Goal: Task Accomplishment & Management: Manage account settings

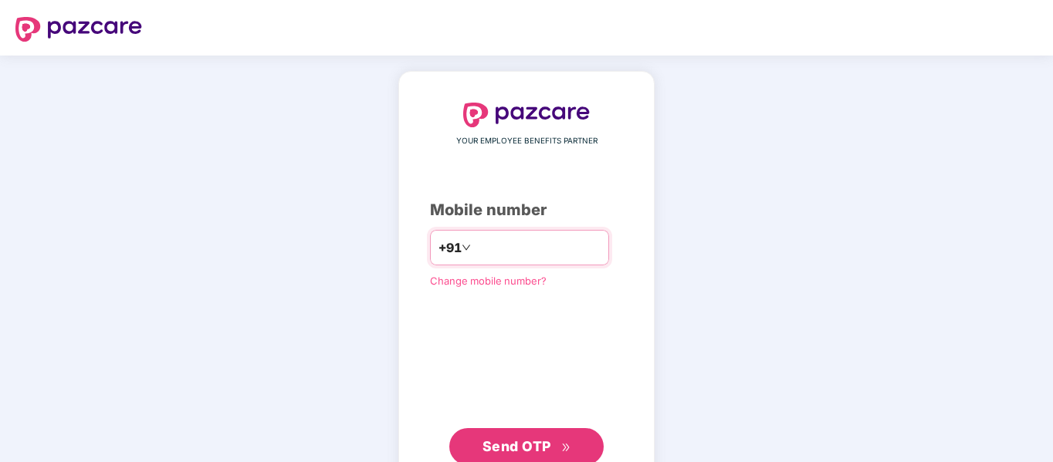
click at [591, 252] on input "number" at bounding box center [537, 247] width 127 height 25
type input "**********"
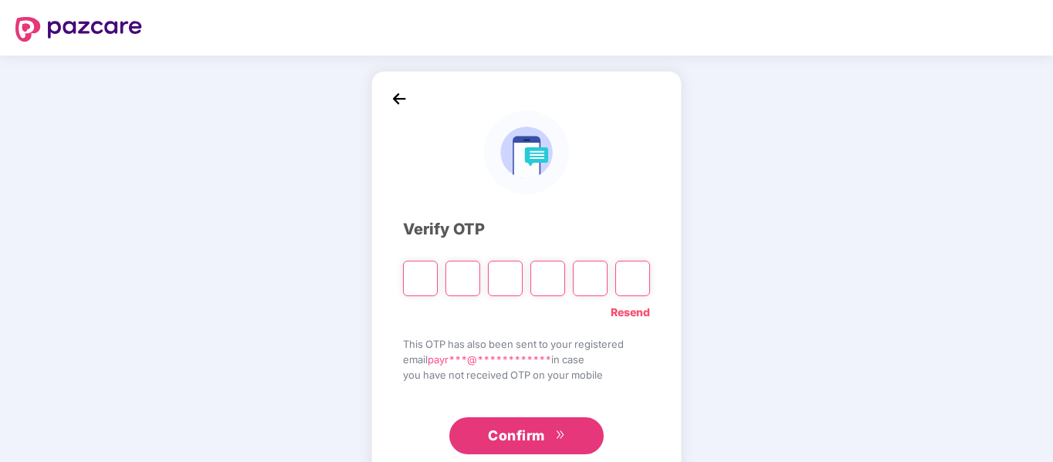
type input "*"
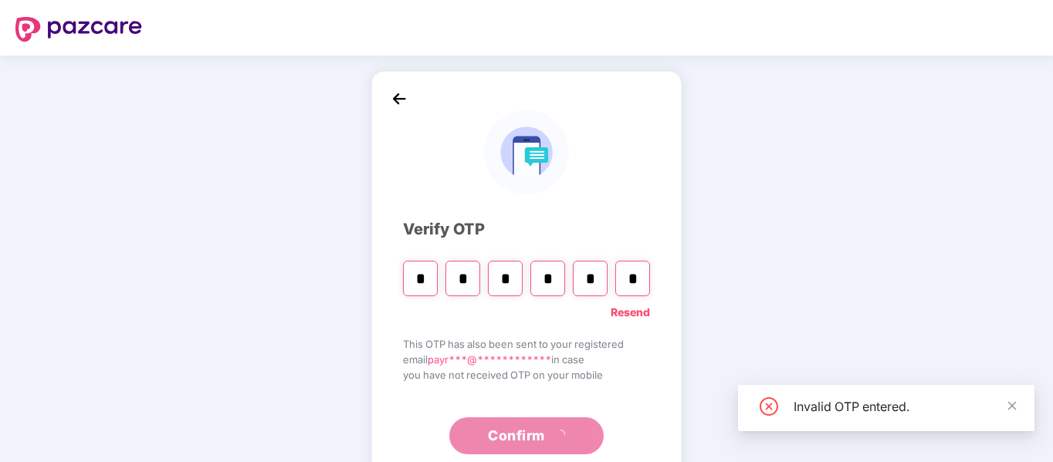
type input "*"
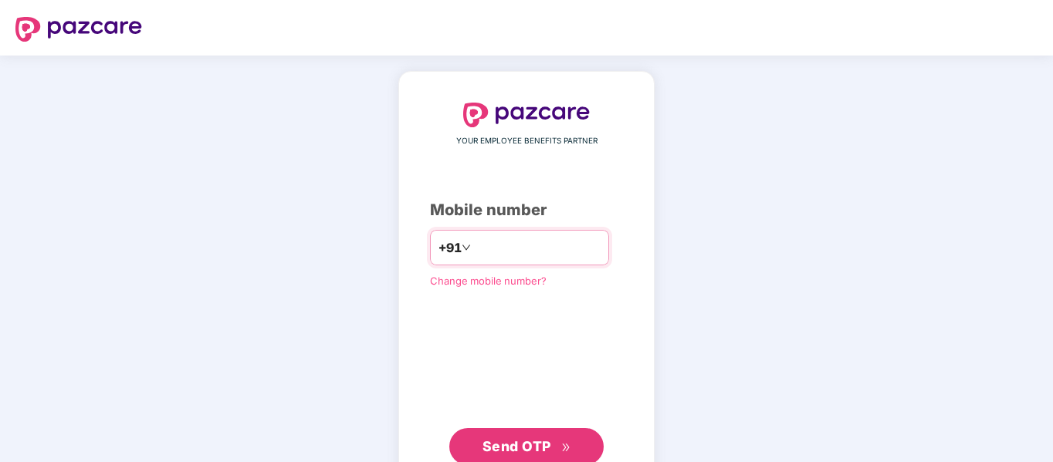
click at [574, 248] on input "number" at bounding box center [537, 247] width 127 height 25
type input "**********"
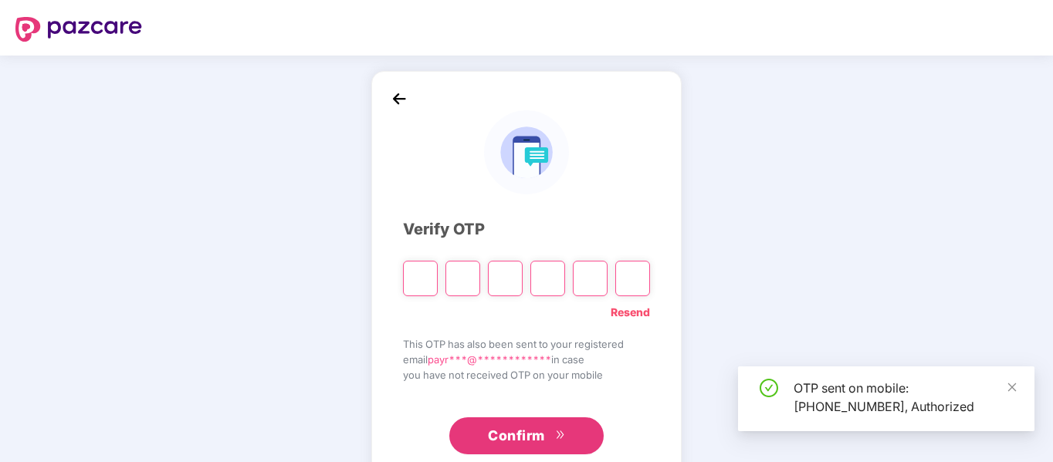
click at [419, 287] on input "Please enter verification code. Digit 1" at bounding box center [420, 279] width 35 height 36
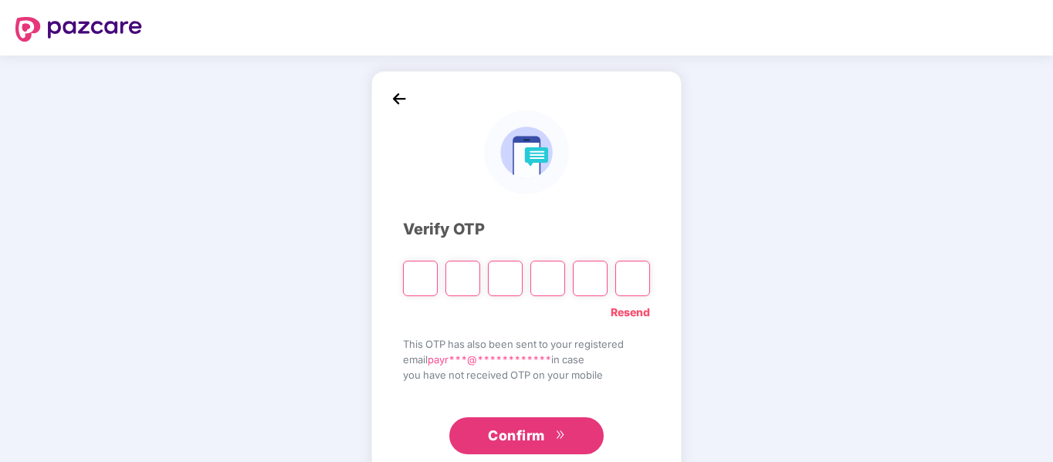
type input "*"
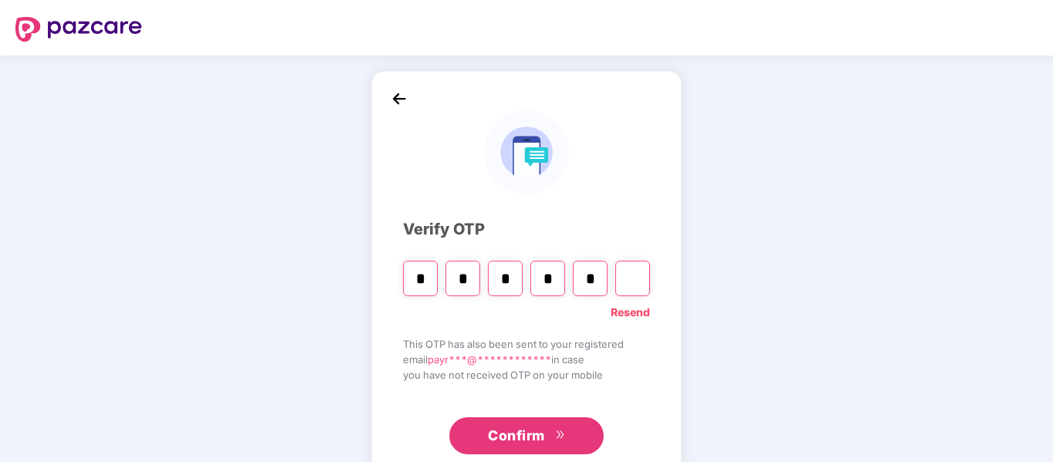
type input "*"
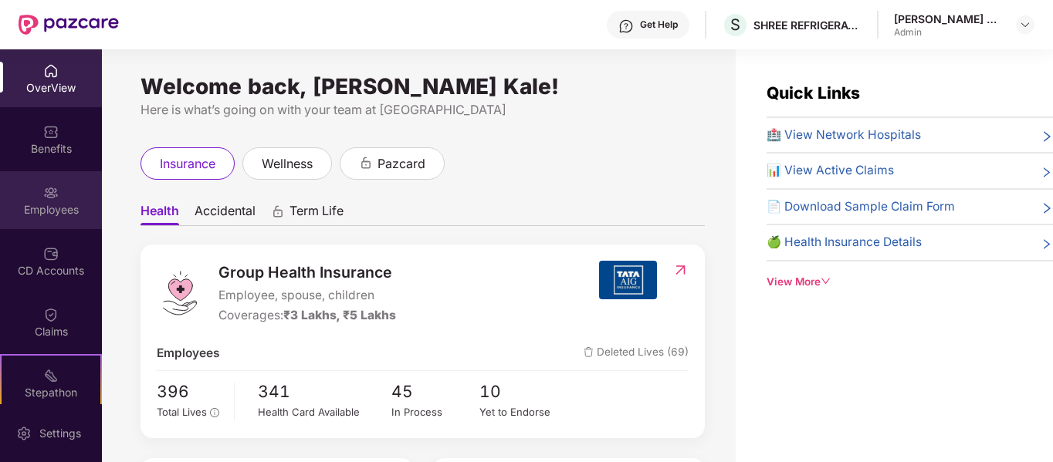
click at [36, 195] on div "Employees" at bounding box center [51, 200] width 102 height 58
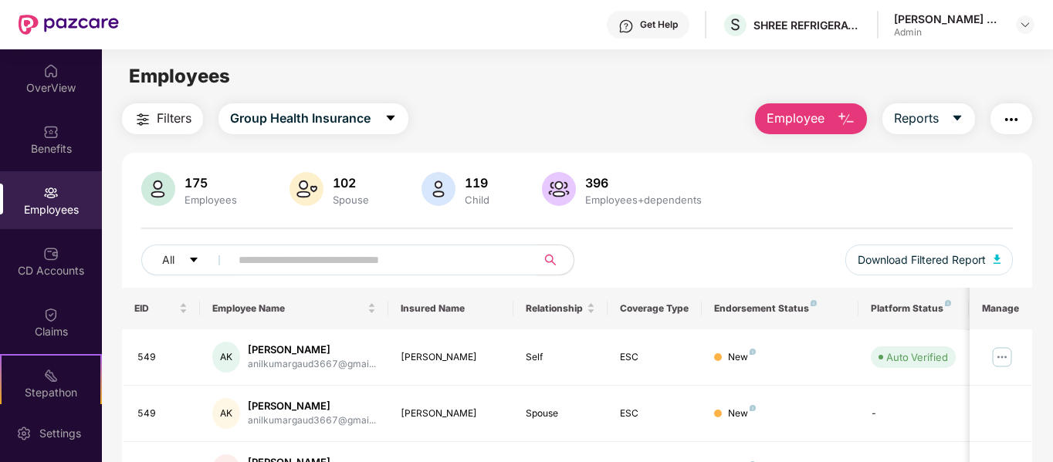
click at [246, 260] on input "text" at bounding box center [377, 260] width 277 height 23
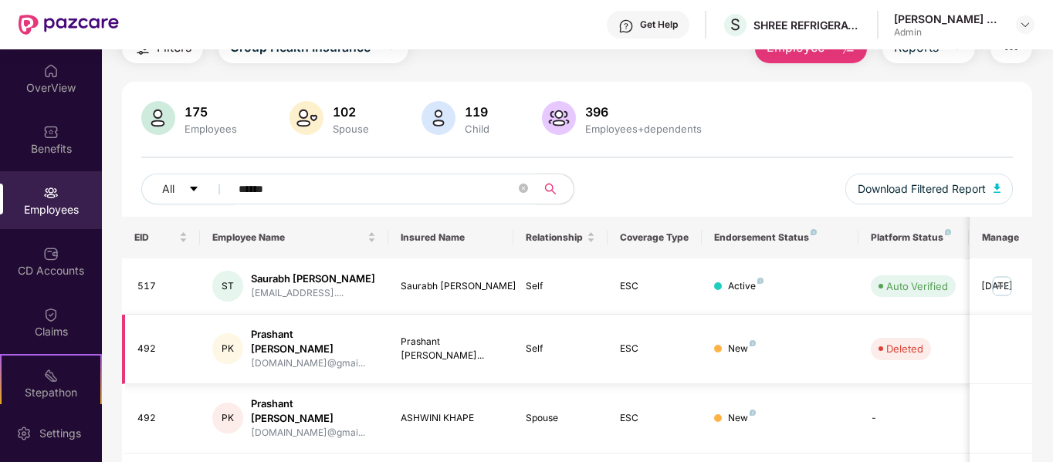
scroll to position [148, 0]
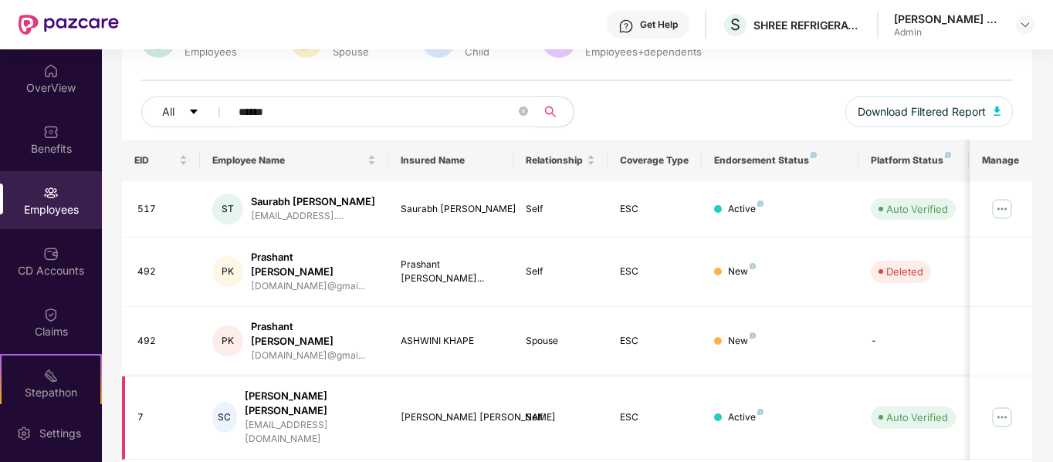
type input "******"
click at [1011, 405] on img at bounding box center [1002, 417] width 25 height 25
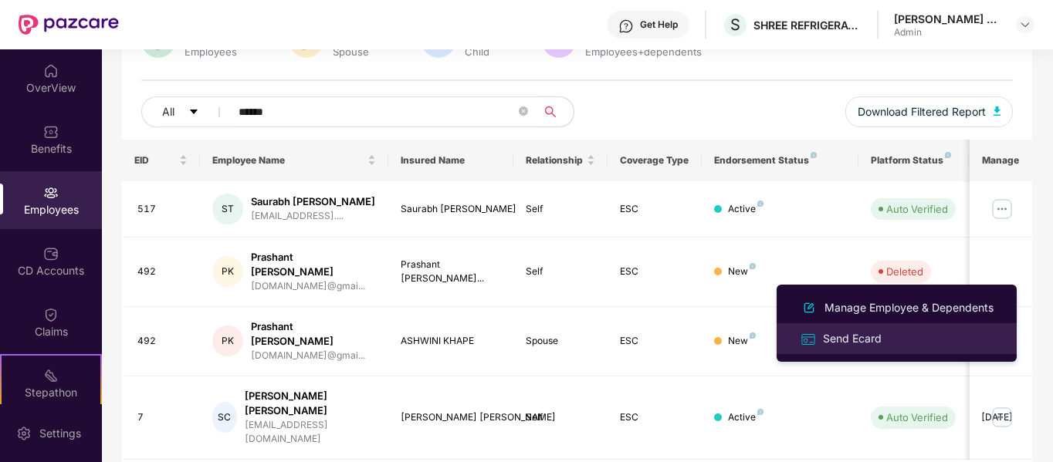
click at [871, 330] on div "Send Ecard" at bounding box center [852, 338] width 65 height 17
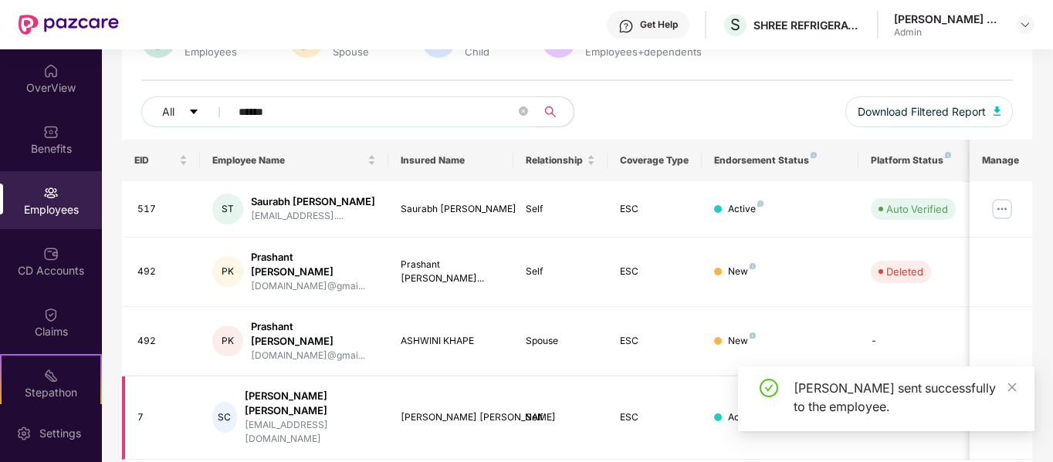
click at [665, 391] on td "ESC" at bounding box center [655, 419] width 94 height 84
click at [1013, 380] on link at bounding box center [1012, 387] width 11 height 17
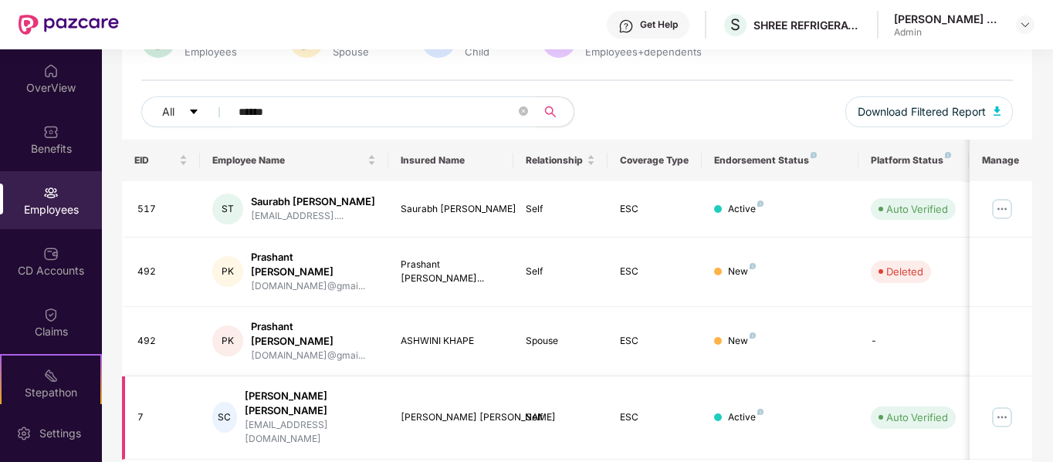
click at [341, 418] on div "satish@gmail.com" at bounding box center [310, 432] width 131 height 29
click at [1002, 405] on img at bounding box center [1002, 417] width 25 height 25
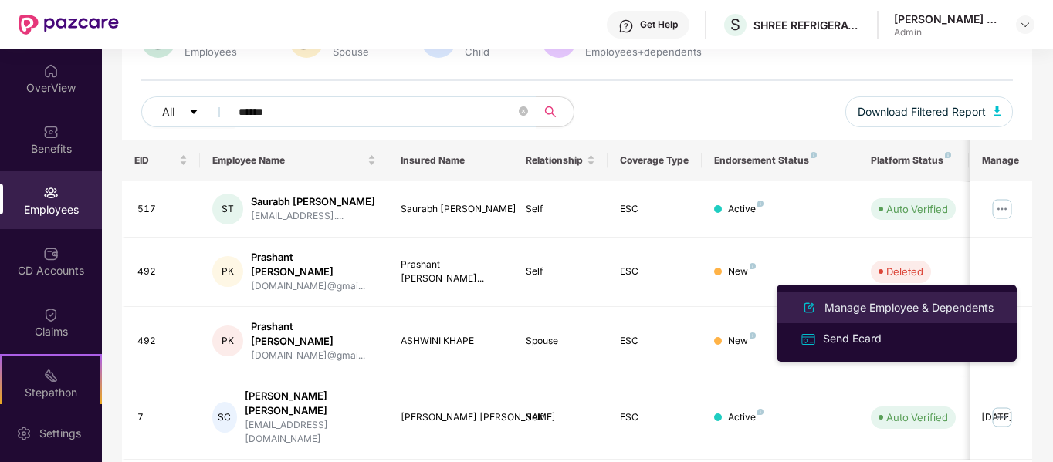
click at [902, 306] on div "Manage Employee & Dependents" at bounding box center [908, 308] width 175 height 17
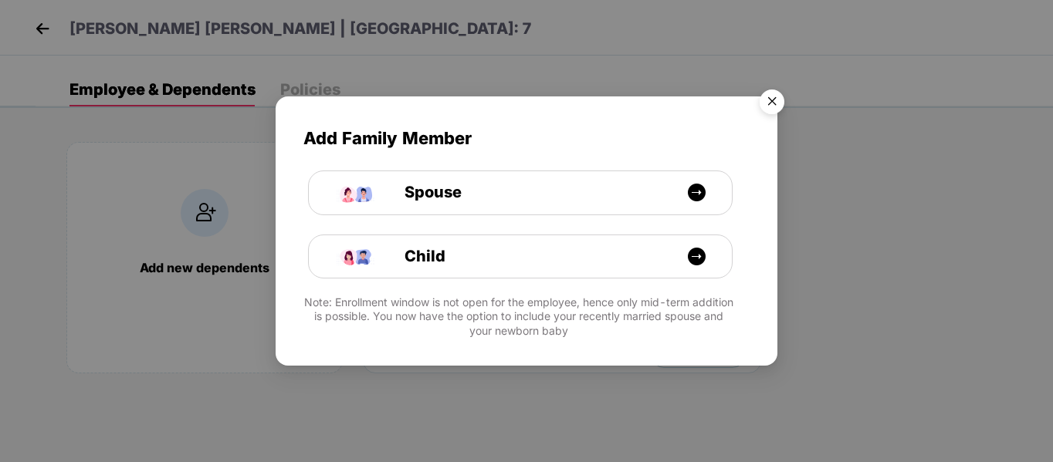
click at [774, 106] on img "Close" at bounding box center [771, 104] width 43 height 43
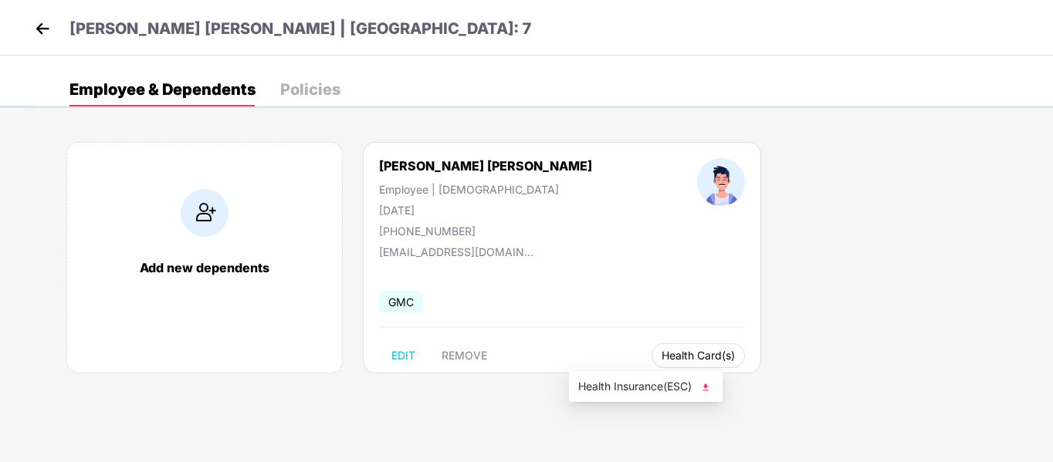
click at [662, 354] on span "Health Card(s)" at bounding box center [698, 356] width 73 height 8
click at [613, 384] on span "Health Insurance(ESC)" at bounding box center [645, 386] width 135 height 17
click at [39, 24] on img at bounding box center [42, 28] width 23 height 23
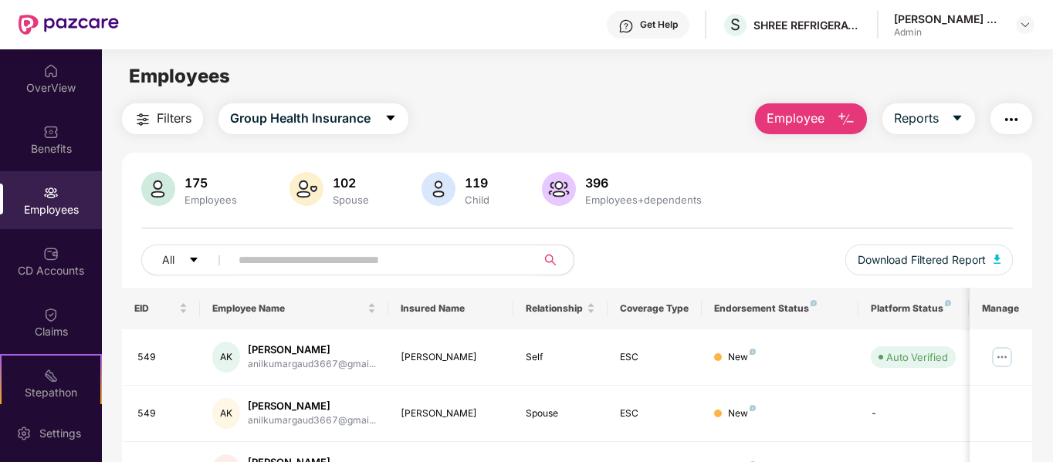
click at [298, 257] on input "text" at bounding box center [377, 260] width 277 height 23
type input "******"
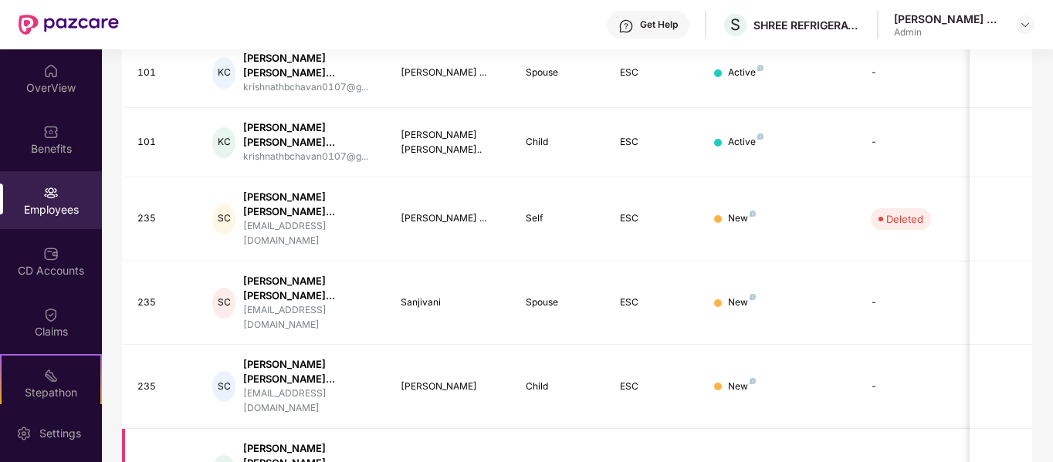
scroll to position [551, 0]
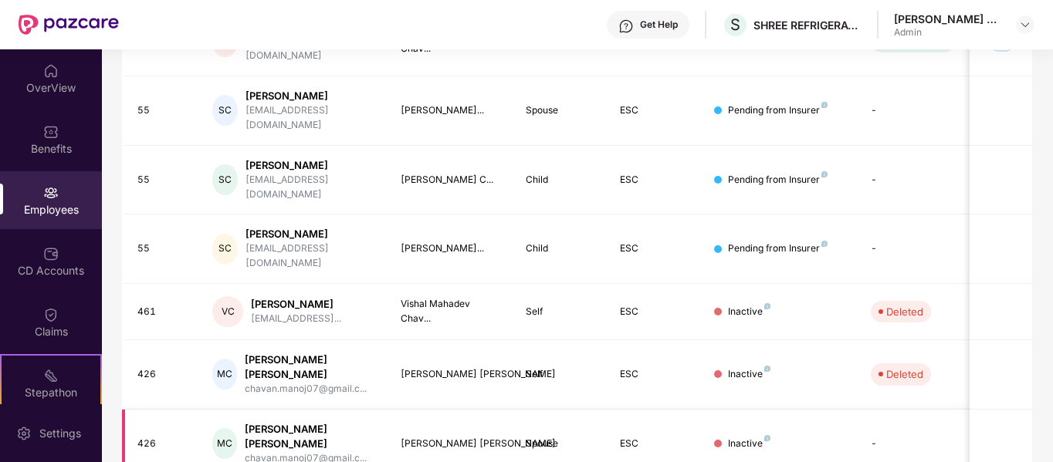
scroll to position [486, 0]
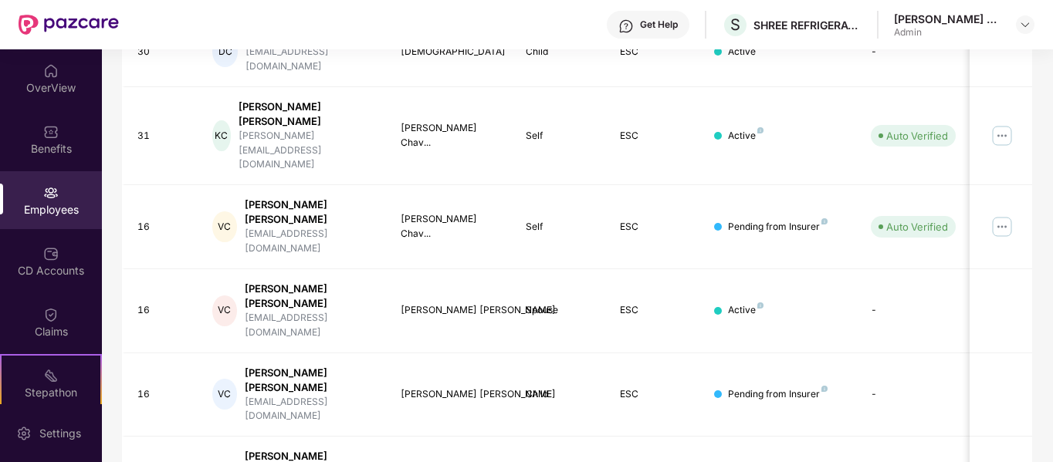
scroll to position [538, 0]
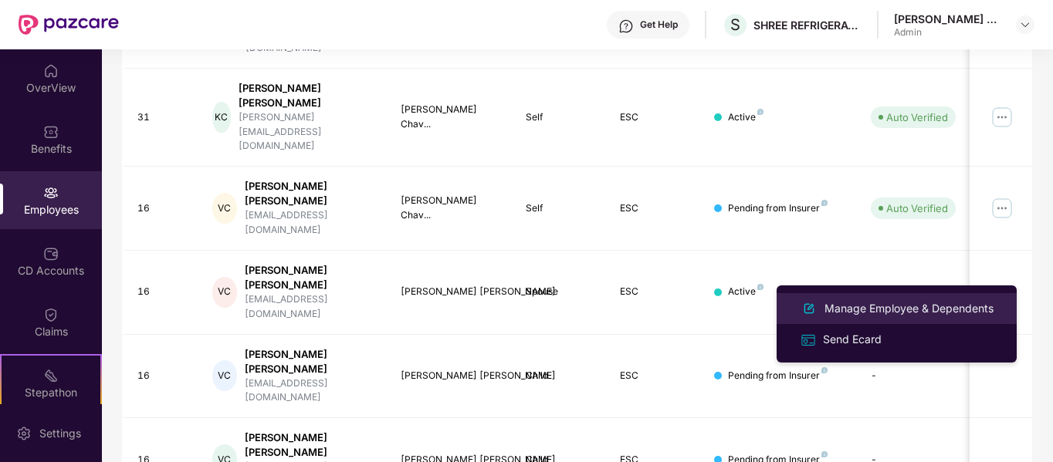
click at [937, 306] on div "Manage Employee & Dependents" at bounding box center [908, 308] width 175 height 17
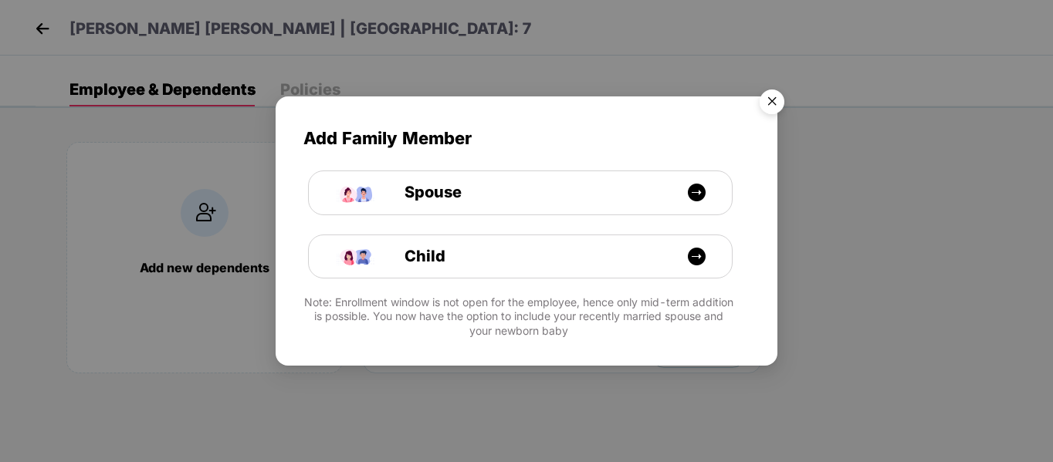
click at [780, 96] on img "Close" at bounding box center [771, 104] width 43 height 43
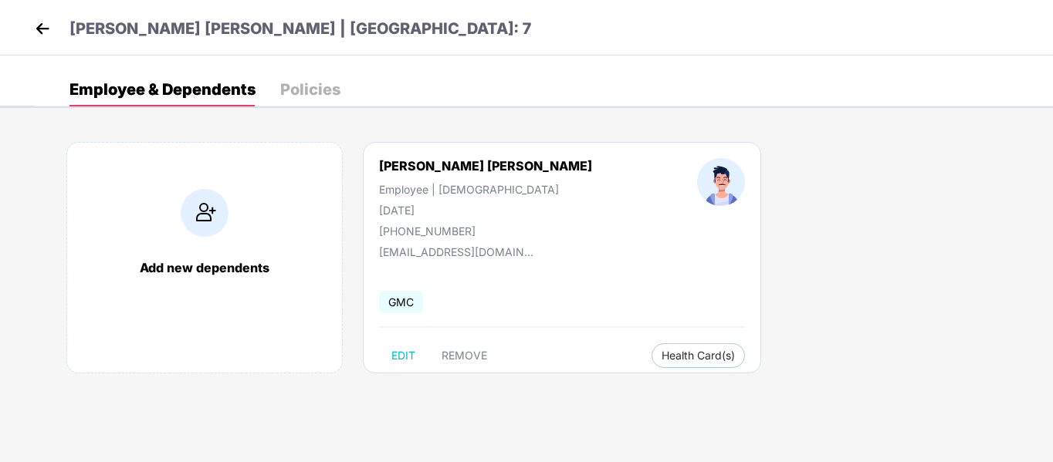
click at [46, 19] on img at bounding box center [42, 28] width 23 height 23
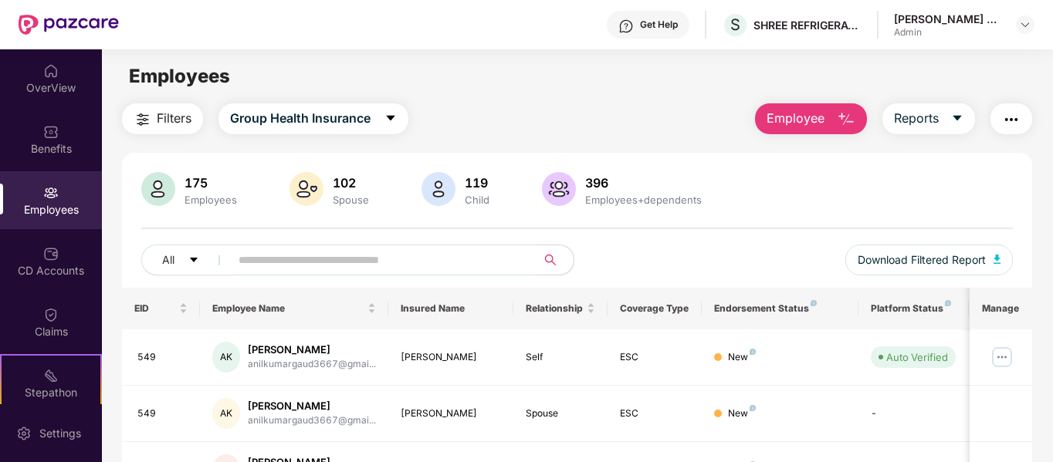
click at [286, 257] on input "text" at bounding box center [377, 260] width 277 height 23
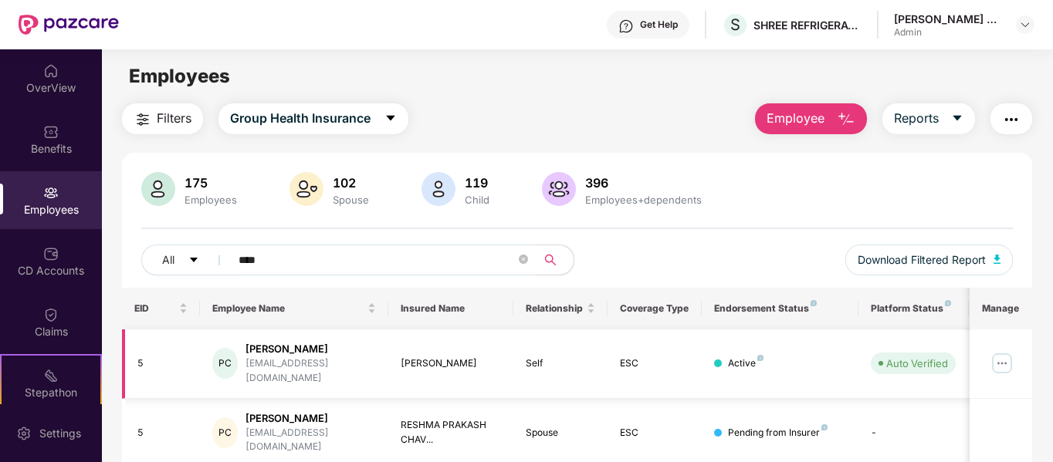
type input "****"
click at [1001, 351] on img at bounding box center [1002, 363] width 25 height 25
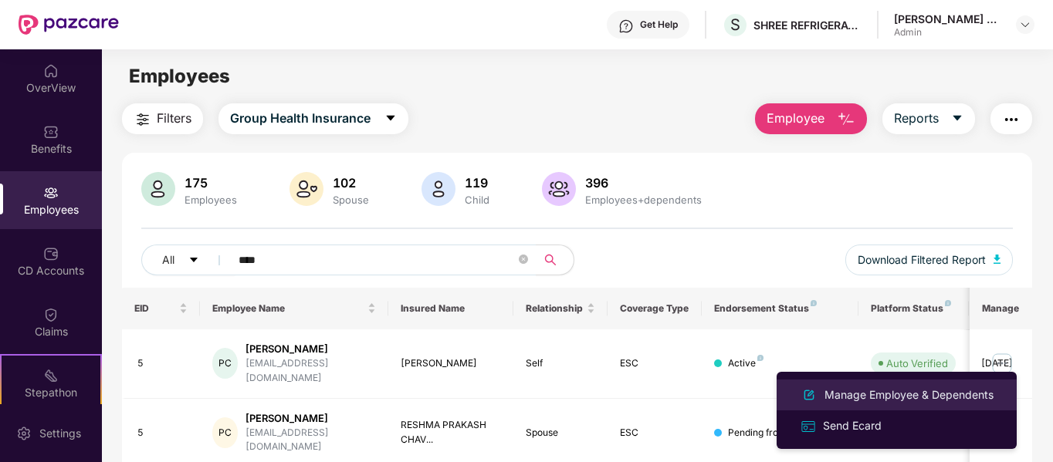
click at [969, 396] on div "Manage Employee & Dependents" at bounding box center [908, 395] width 175 height 17
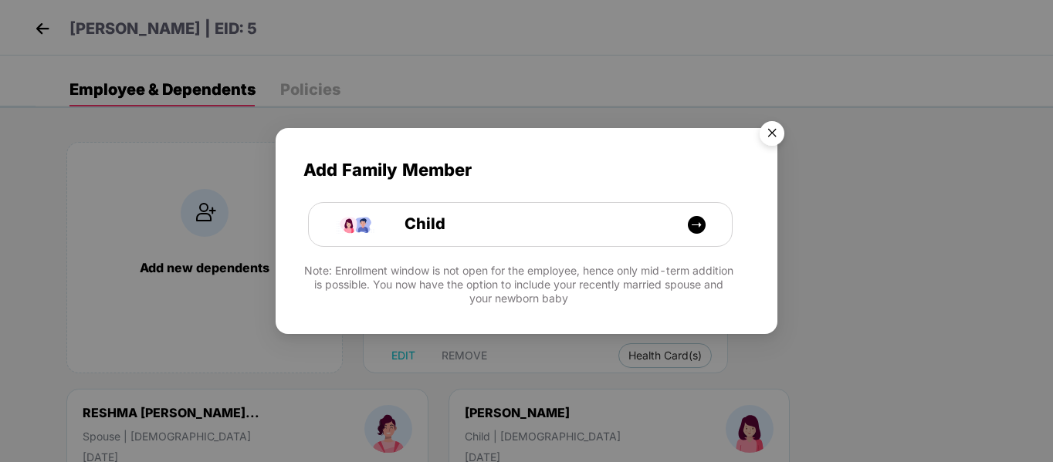
click at [767, 137] on img "Close" at bounding box center [771, 135] width 43 height 43
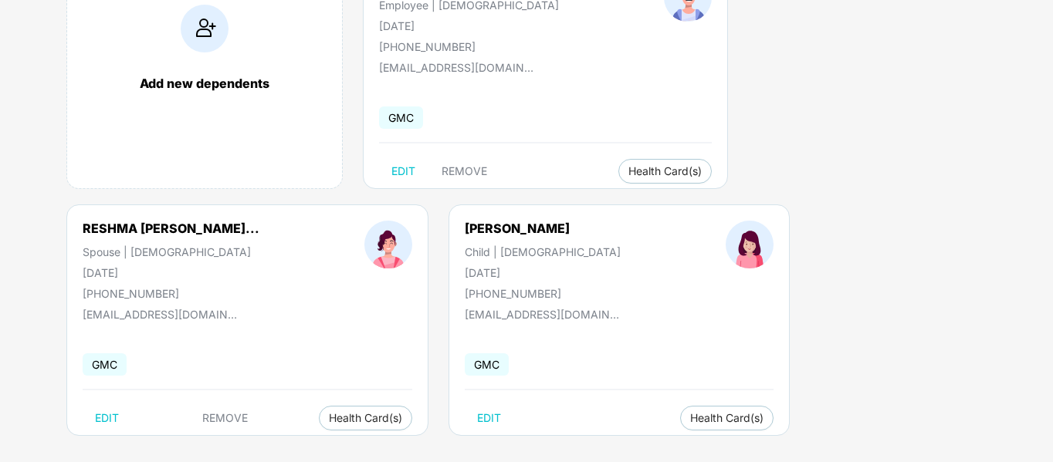
scroll to position [197, 0]
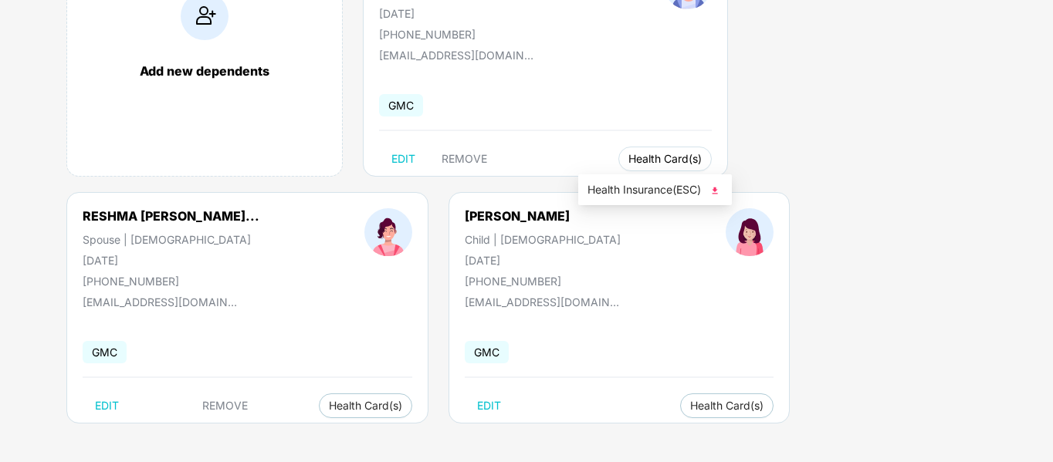
click at [630, 151] on button "Health Card(s)" at bounding box center [664, 159] width 93 height 25
click at [360, 410] on span "Health Card(s)" at bounding box center [365, 406] width 73 height 8
click at [368, 429] on span "Health Insurance(ESC)" at bounding box center [396, 436] width 135 height 17
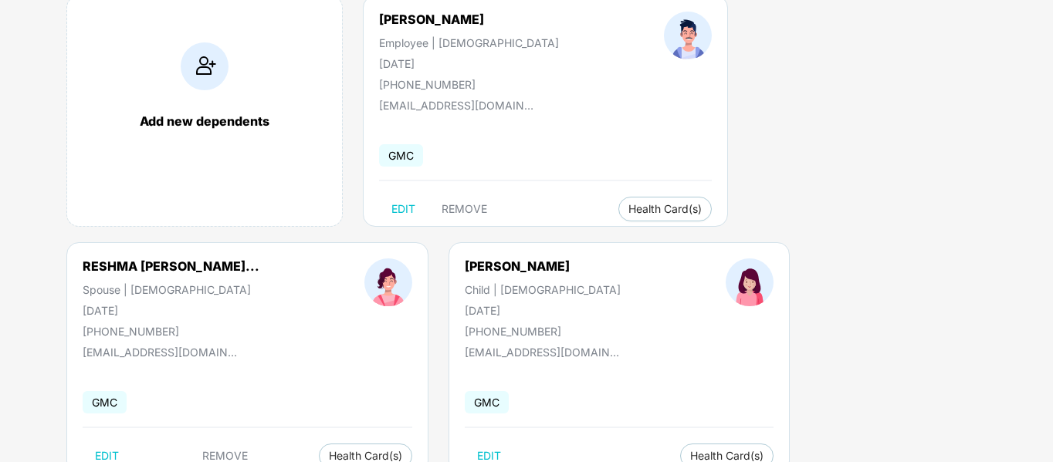
scroll to position [120, 0]
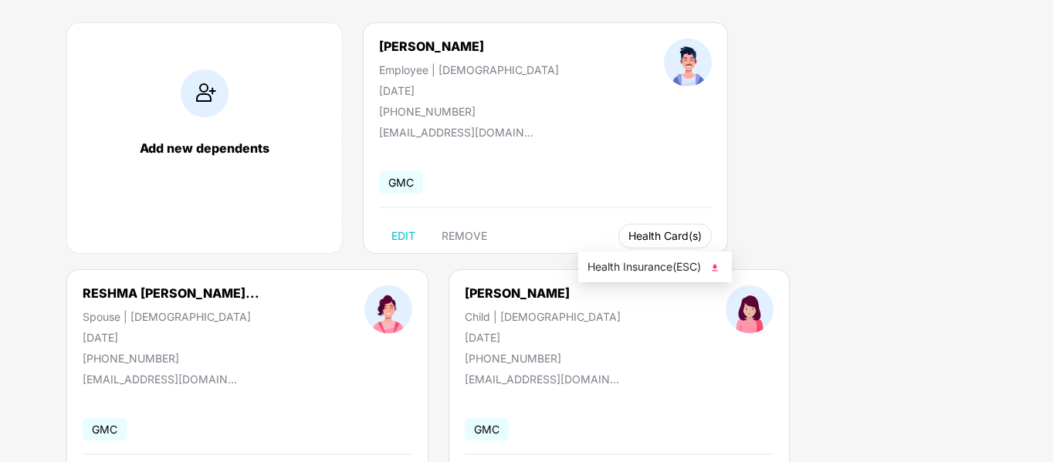
click at [633, 233] on span "Health Card(s)" at bounding box center [664, 236] width 73 height 8
click at [635, 261] on span "Health Insurance(ESC)" at bounding box center [654, 267] width 135 height 17
